Goal: Task Accomplishment & Management: Use online tool/utility

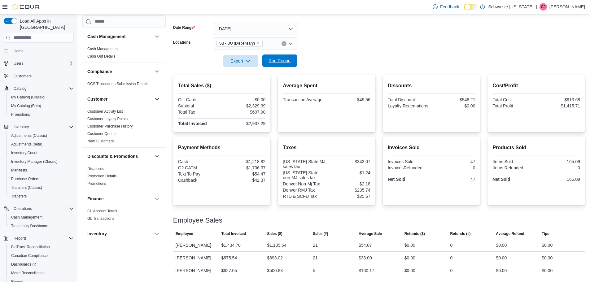
scroll to position [165, 0]
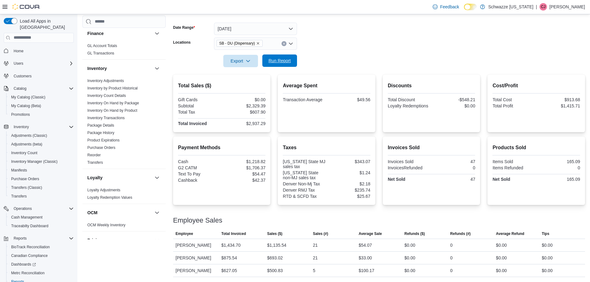
click at [289, 61] on span "Run Report" at bounding box center [279, 61] width 22 height 6
click at [288, 60] on span "Run Report" at bounding box center [279, 61] width 22 height 6
click at [289, 67] on div at bounding box center [379, 70] width 412 height 7
click at [289, 61] on span "Run Report" at bounding box center [279, 61] width 22 height 6
click at [280, 59] on span "Run Report" at bounding box center [279, 61] width 22 height 6
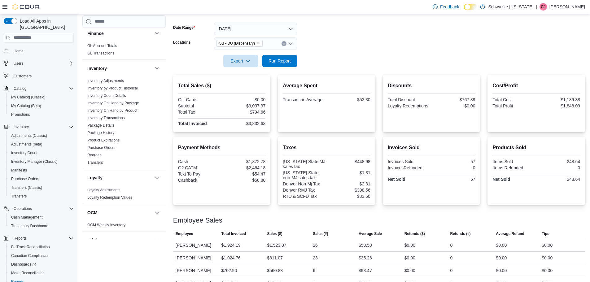
scroll to position [108, 0]
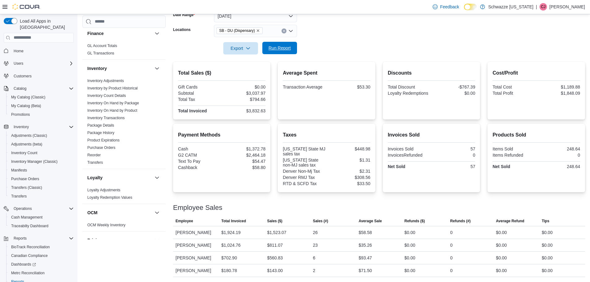
click at [285, 42] on span "Run Report" at bounding box center [279, 48] width 27 height 12
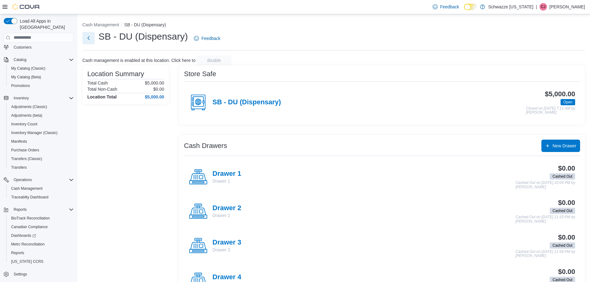
click at [90, 38] on button "Next" at bounding box center [88, 38] width 12 height 12
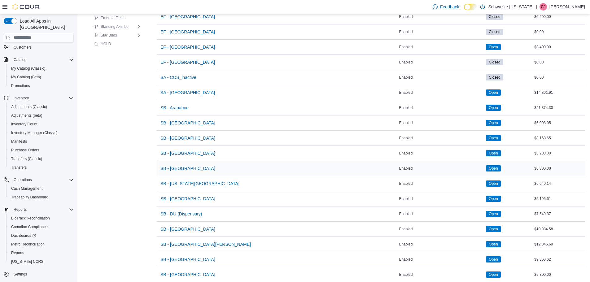
scroll to position [93, 0]
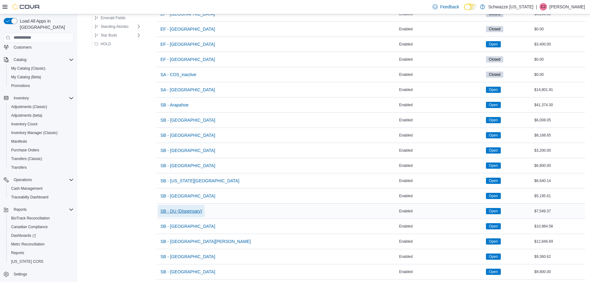
click at [198, 208] on span "SB - DU (Dispensary)" at bounding box center [181, 211] width 42 height 6
